Goal: Information Seeking & Learning: Find specific page/section

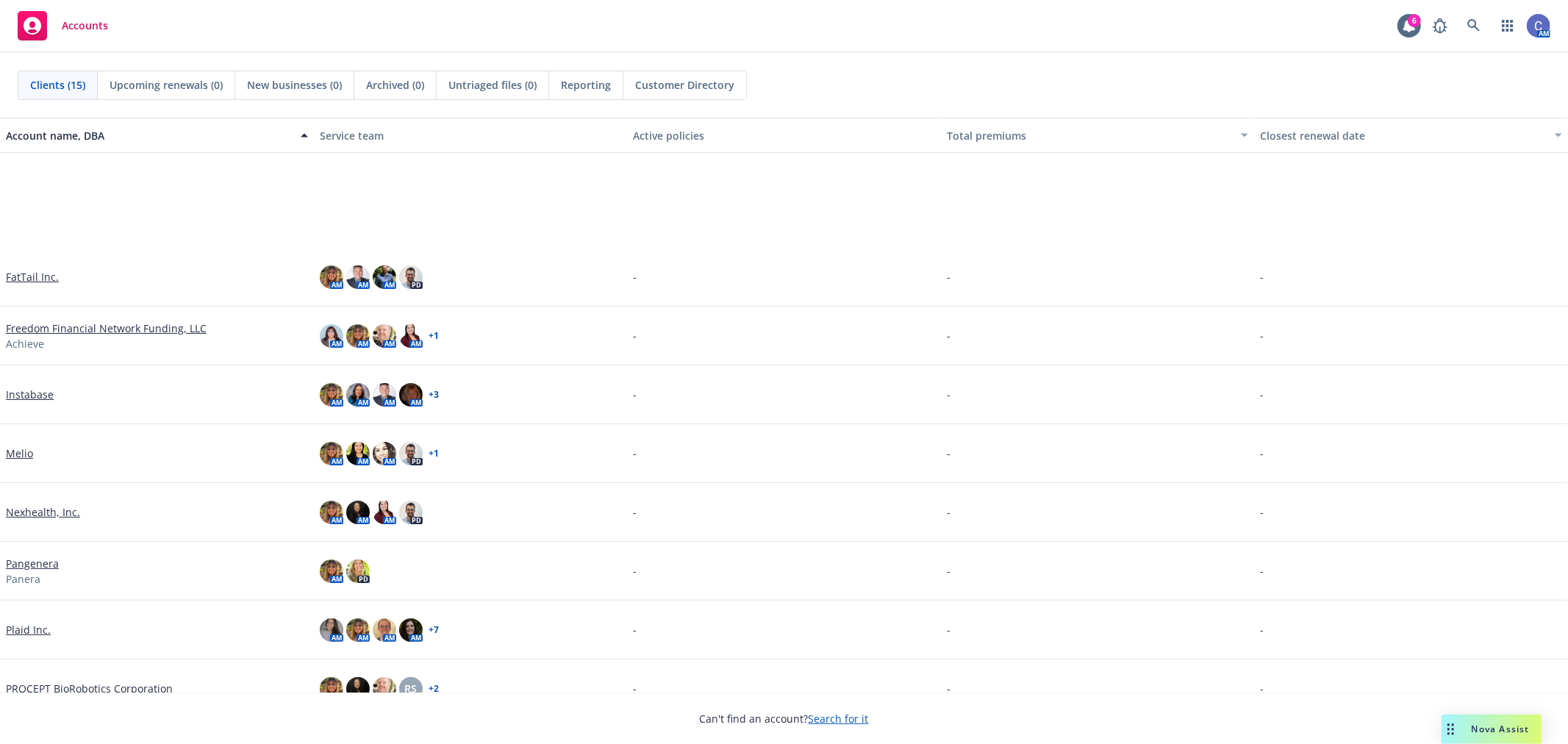
scroll to position [342, 0]
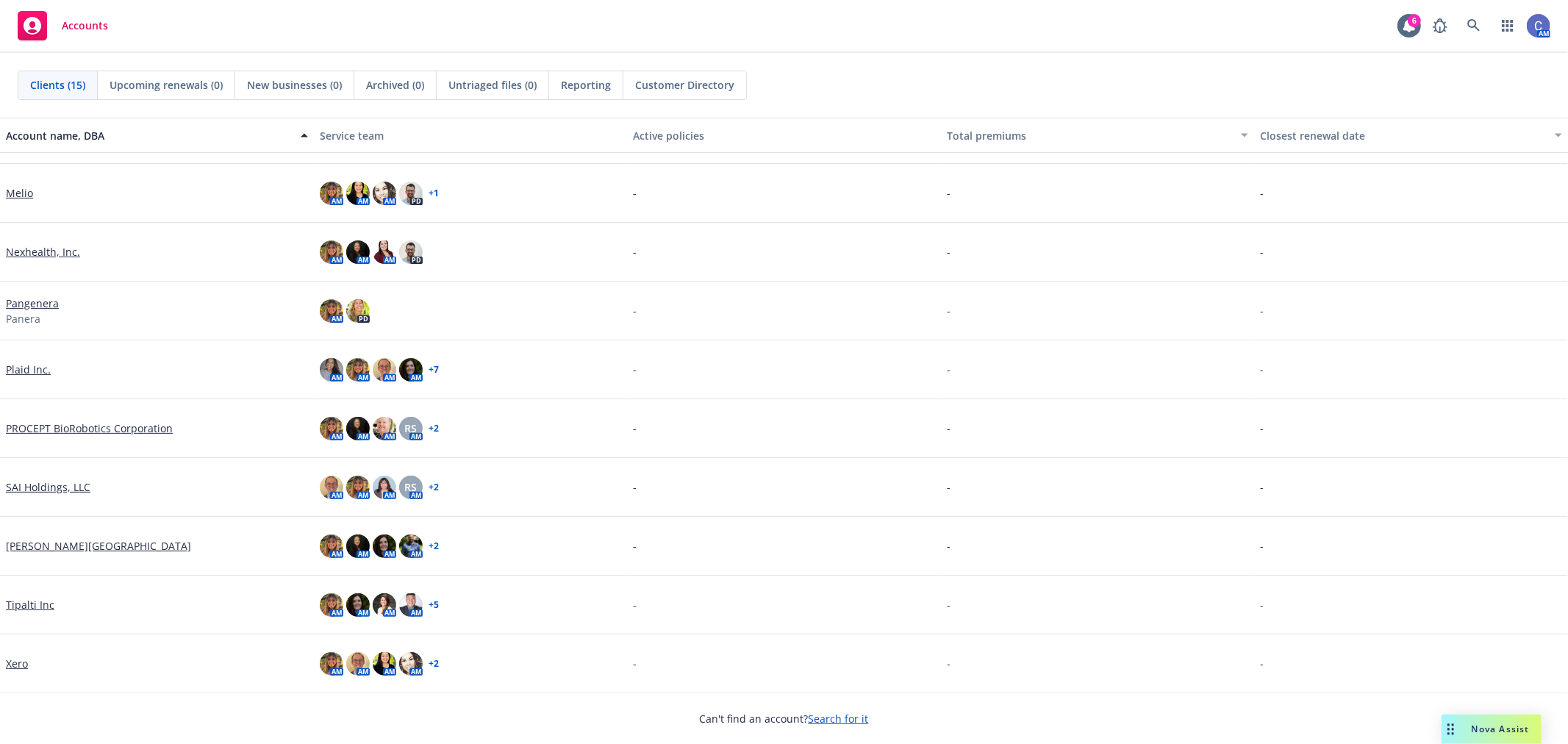
click at [22, 659] on link "Xero" at bounding box center [17, 663] width 22 height 15
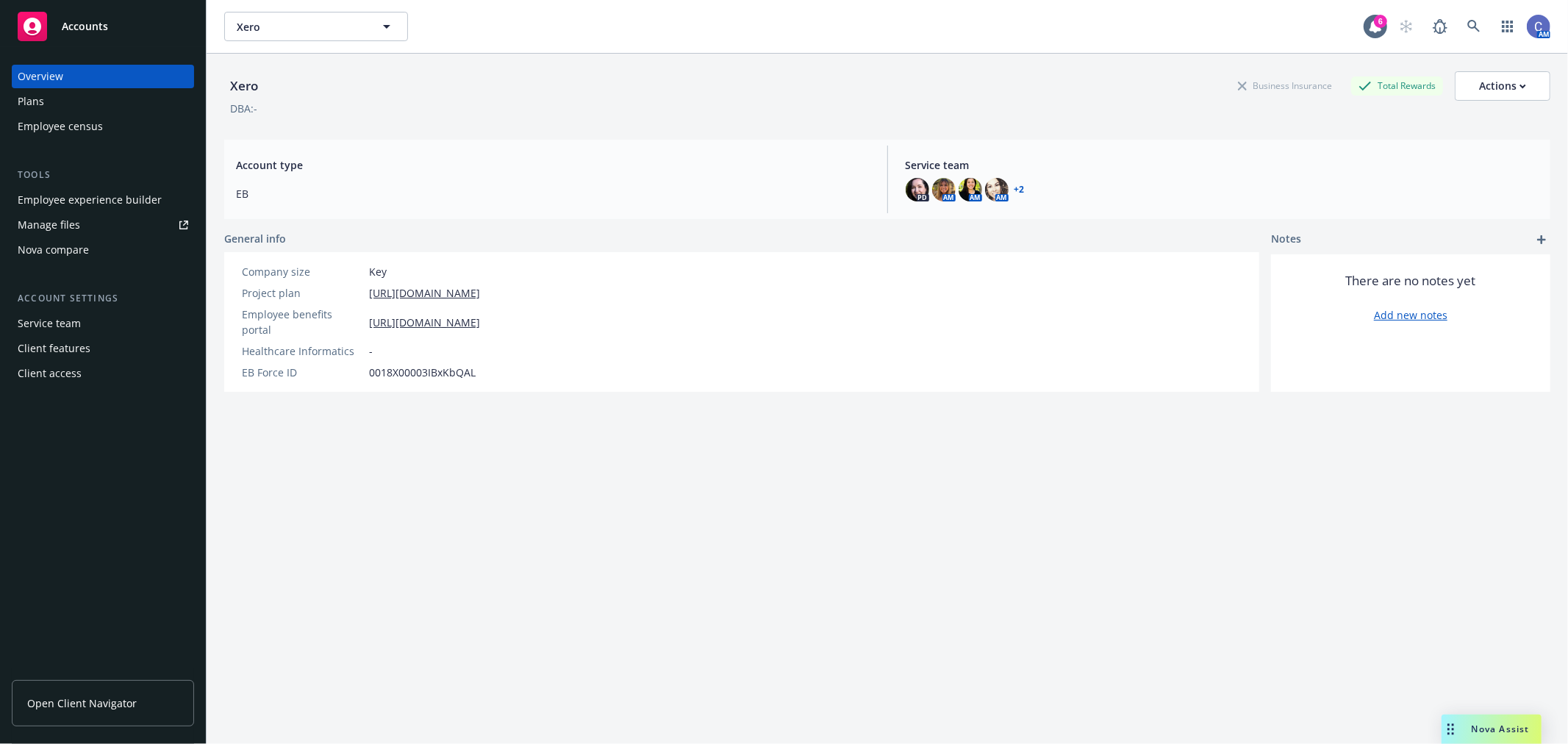
click at [47, 98] on div "Plans" at bounding box center [103, 101] width 171 height 24
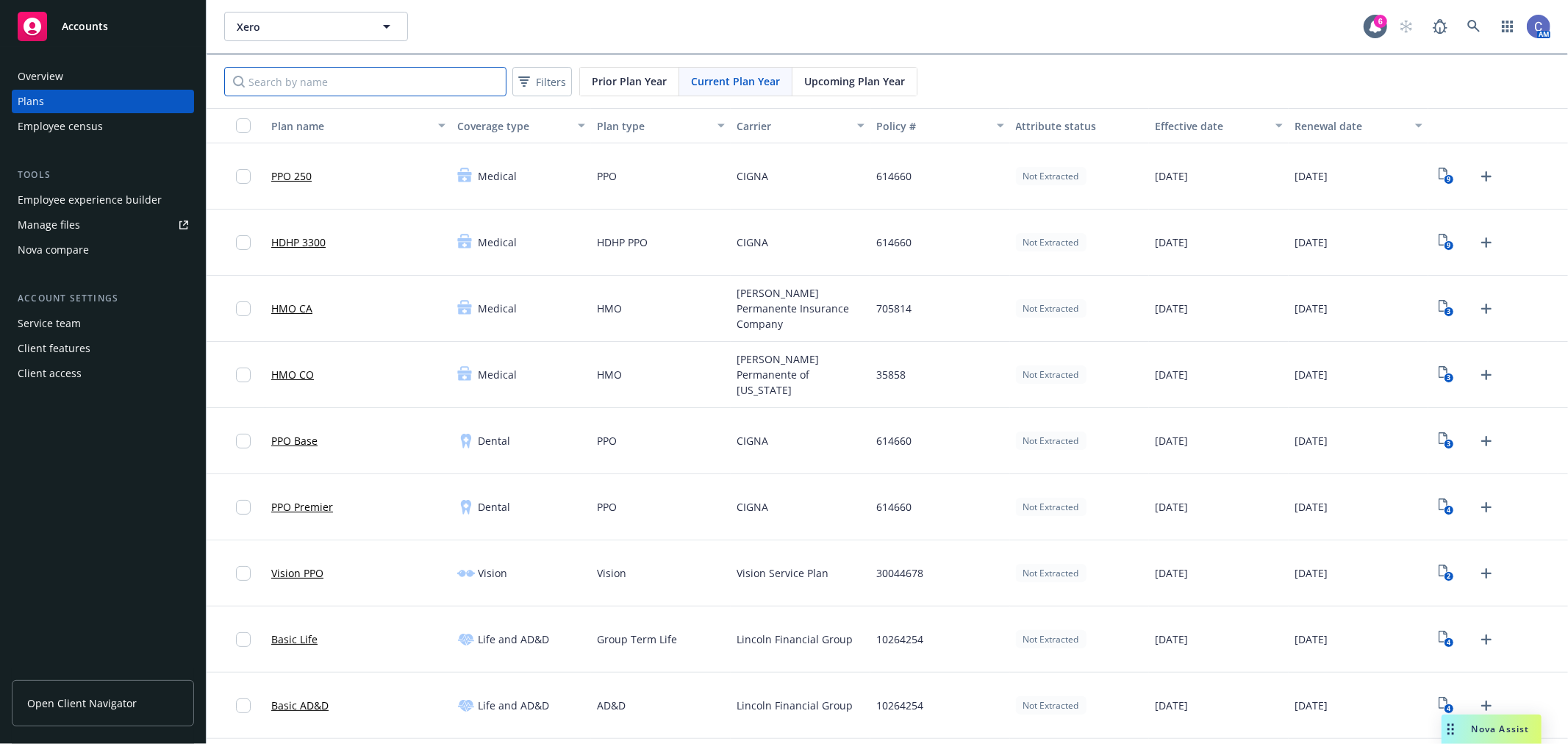
click at [374, 75] on input "Search by name" at bounding box center [365, 82] width 282 height 30
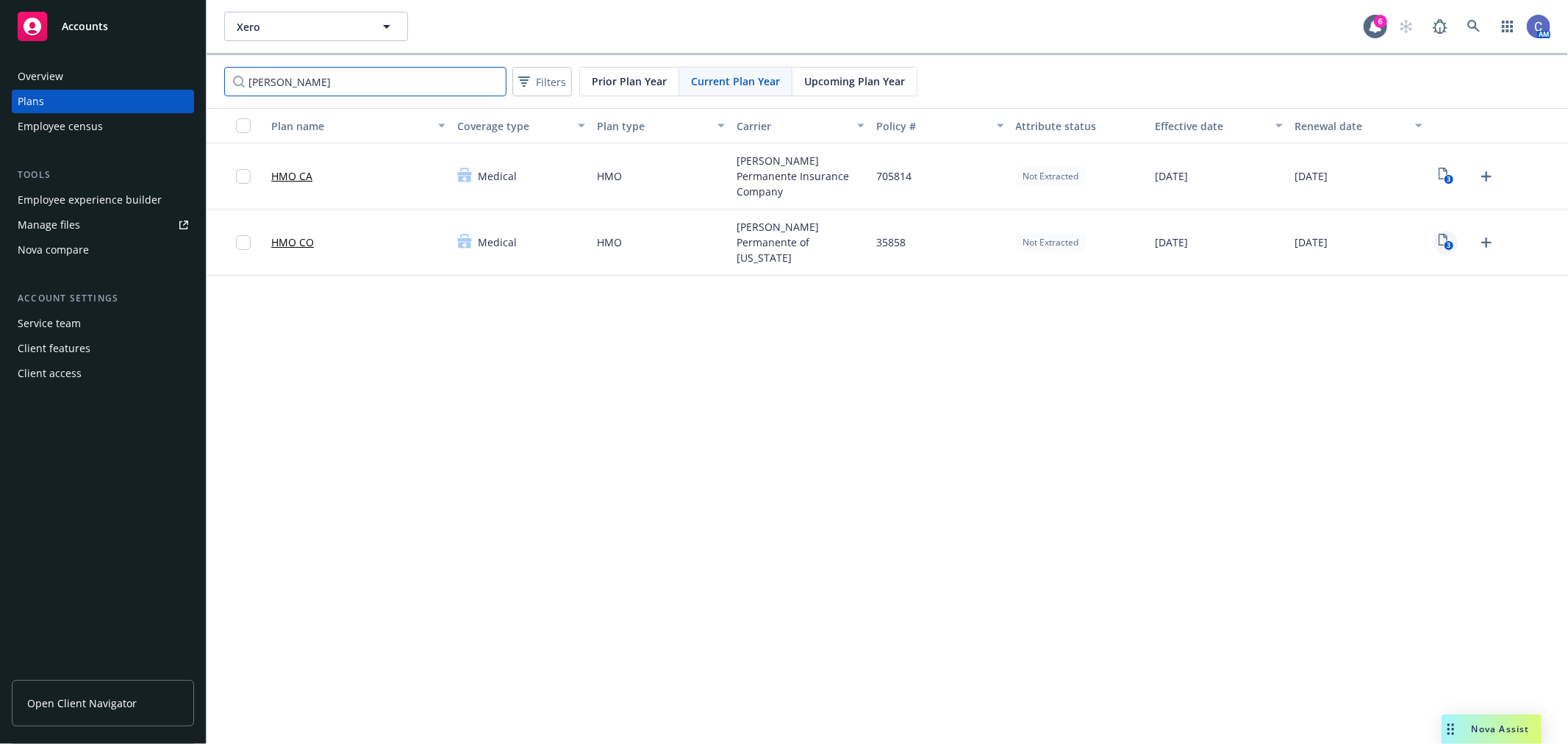
type input "[PERSON_NAME]"
click at [1449, 236] on icon "3" at bounding box center [1446, 242] width 15 height 17
